Goal: Answer question/provide support: Share knowledge or assist other users

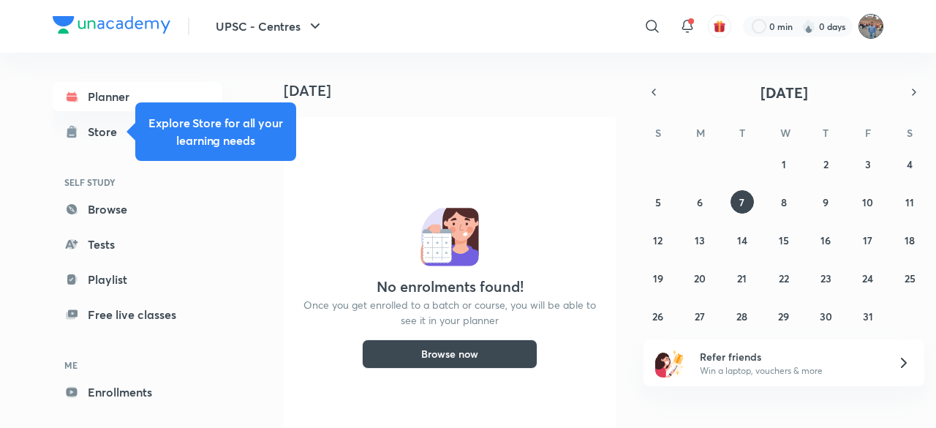
click at [873, 26] on img at bounding box center [870, 26] width 25 height 25
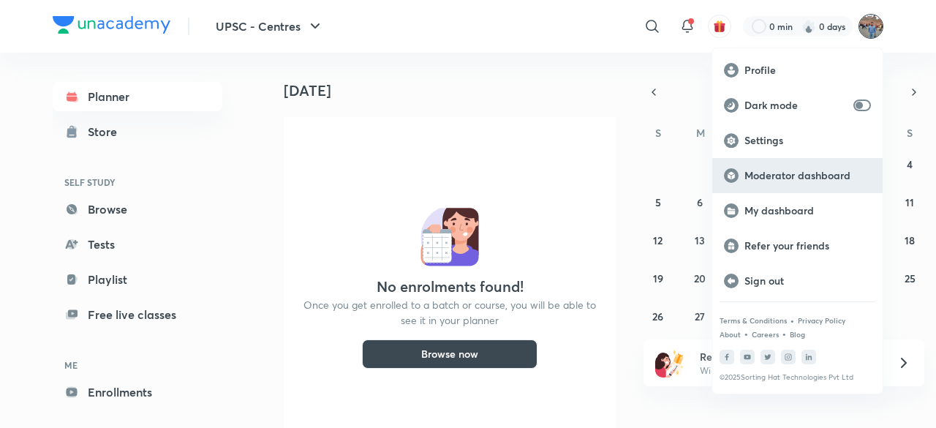
click at [797, 169] on p "Moderator dashboard" at bounding box center [807, 175] width 126 height 13
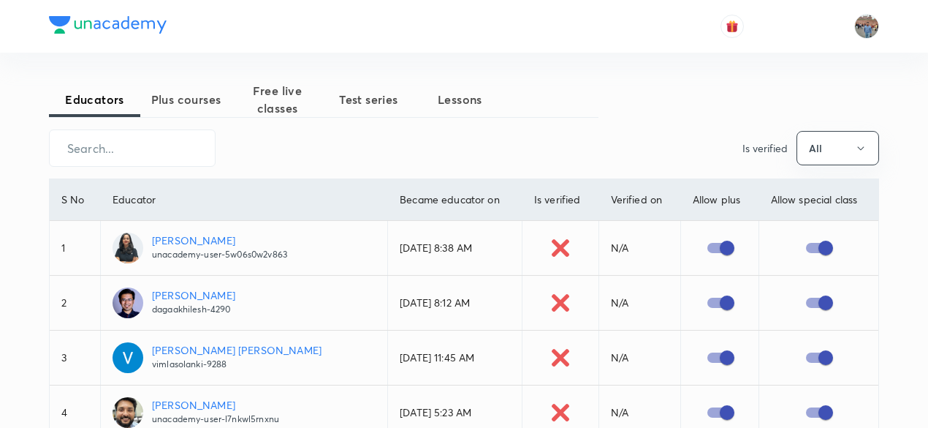
click at [383, 96] on span "Test series" at bounding box center [368, 100] width 91 height 18
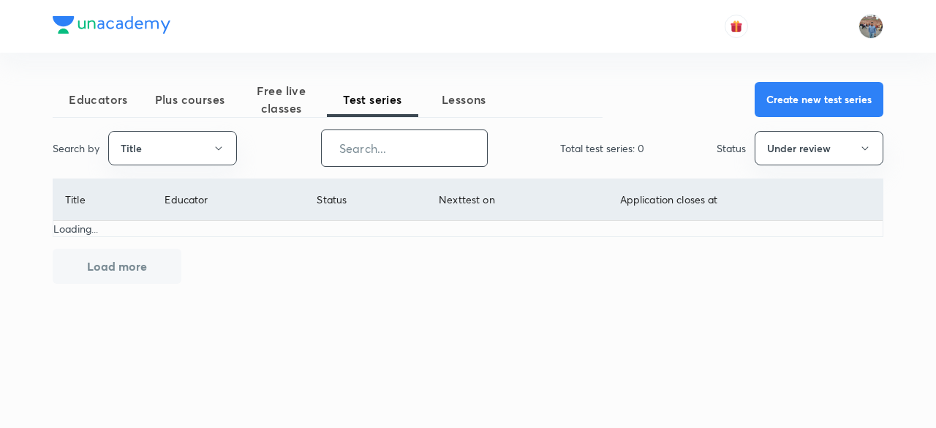
click at [384, 148] on input "text" at bounding box center [404, 147] width 165 height 37
type input "ssc cgl"
click at [863, 147] on icon "button" at bounding box center [864, 148] width 7 height 4
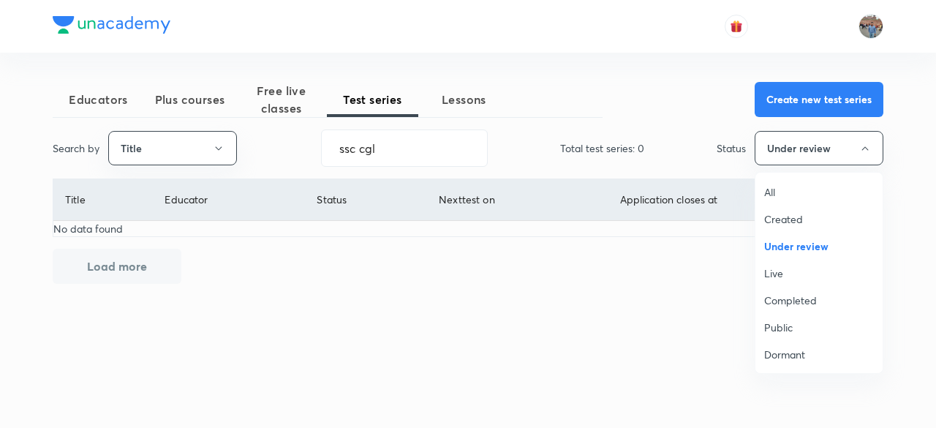
click at [765, 193] on span "All" at bounding box center [819, 191] width 110 height 15
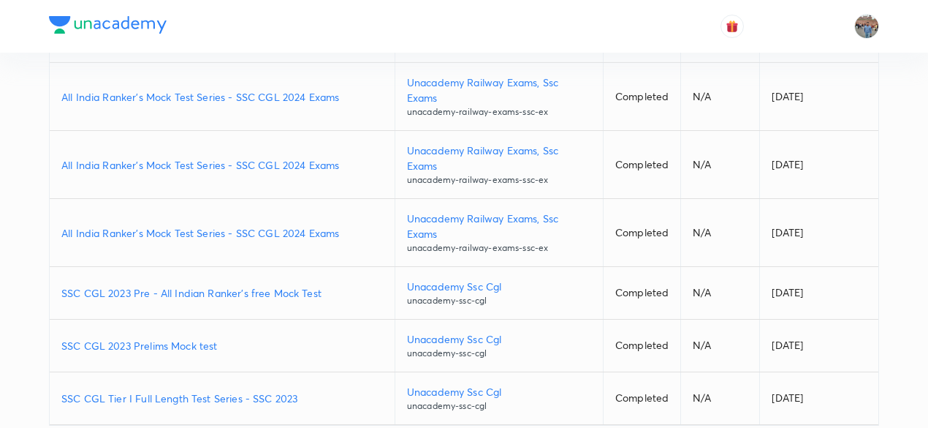
scroll to position [427, 0]
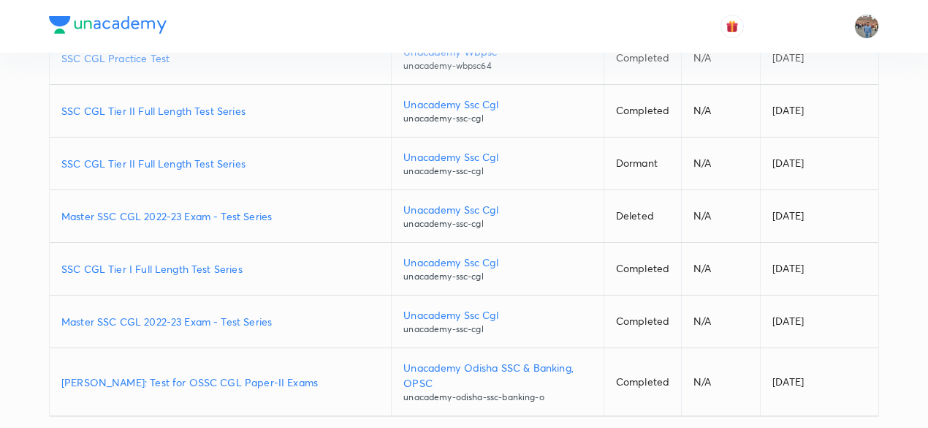
scroll to position [966, 0]
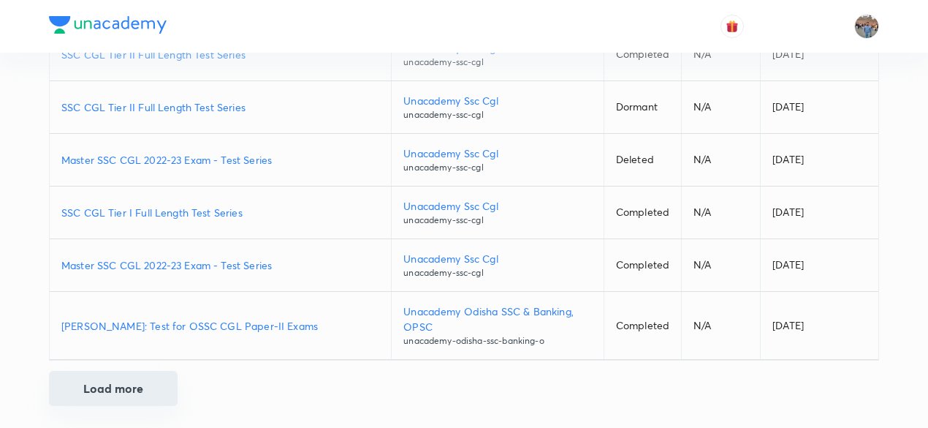
drag, startPoint x: 129, startPoint y: 380, endPoint x: 136, endPoint y: 379, distance: 7.3
click at [129, 381] on button "Load more" at bounding box center [113, 388] width 129 height 35
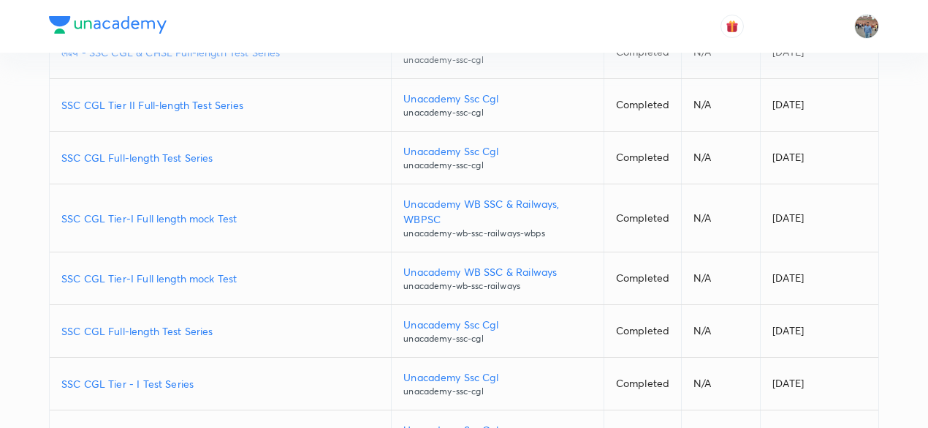
scroll to position [1505, 0]
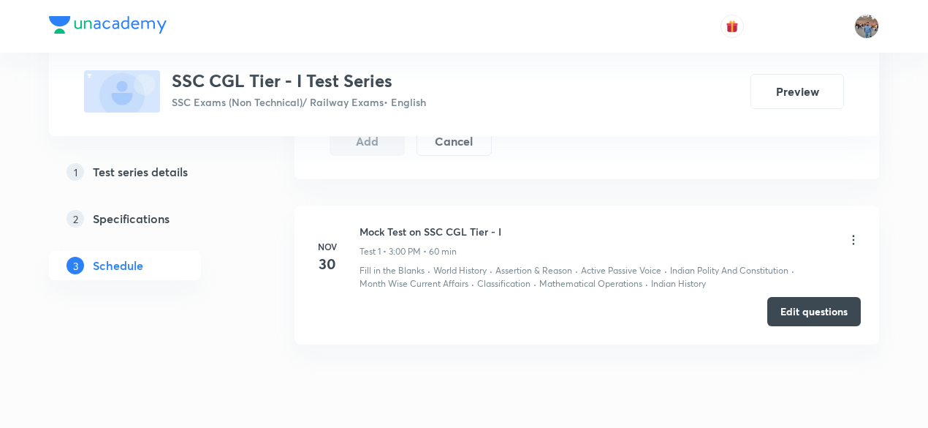
click at [855, 236] on icon at bounding box center [853, 239] width 15 height 15
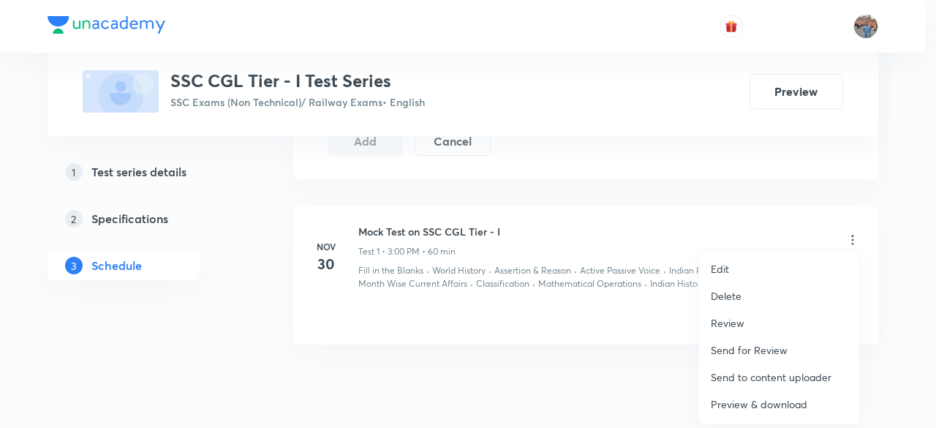
click at [770, 398] on p "Preview & download" at bounding box center [758, 403] width 96 height 15
